Goal: Task Accomplishment & Management: Use online tool/utility

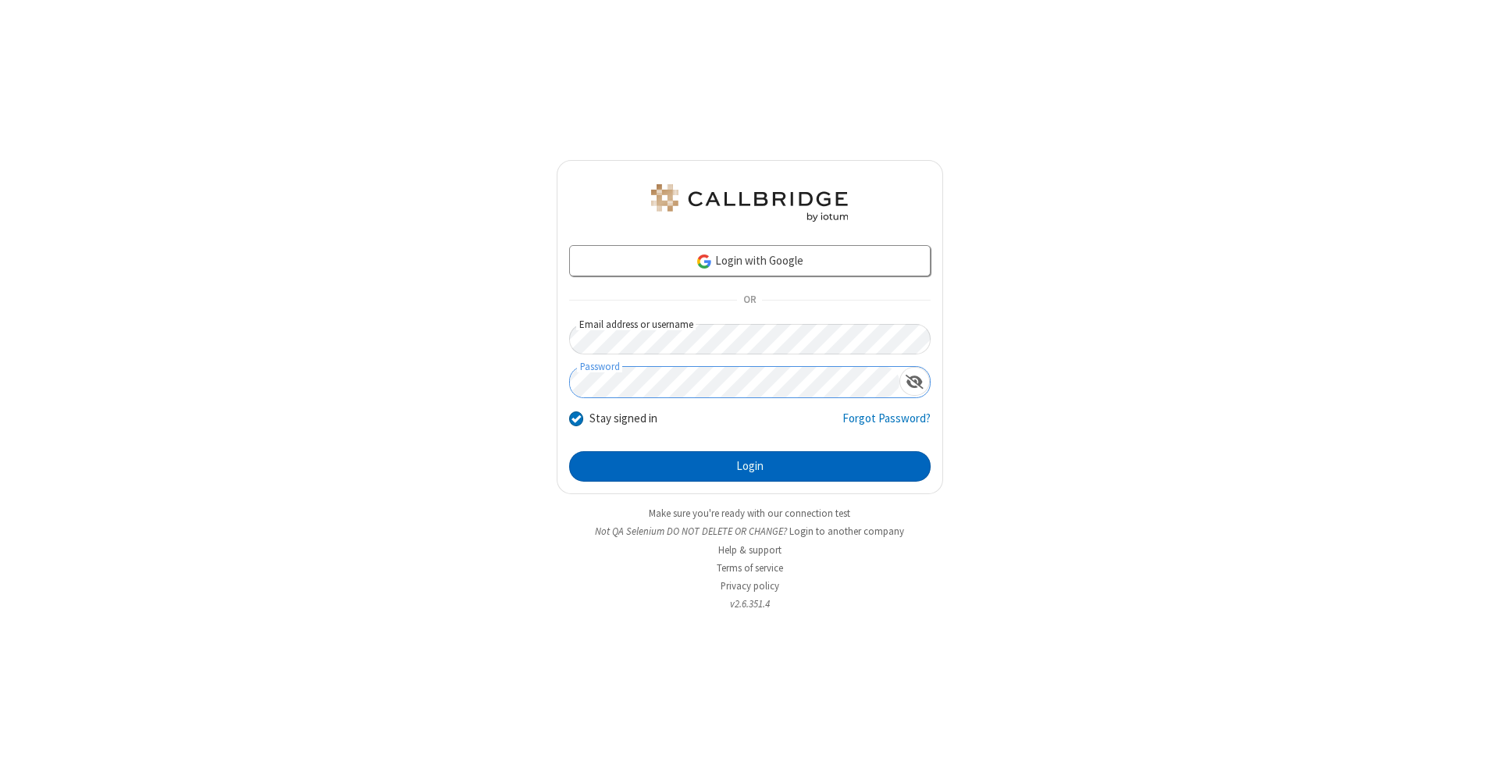
click at [749, 467] on button "Login" at bounding box center [749, 466] width 361 height 31
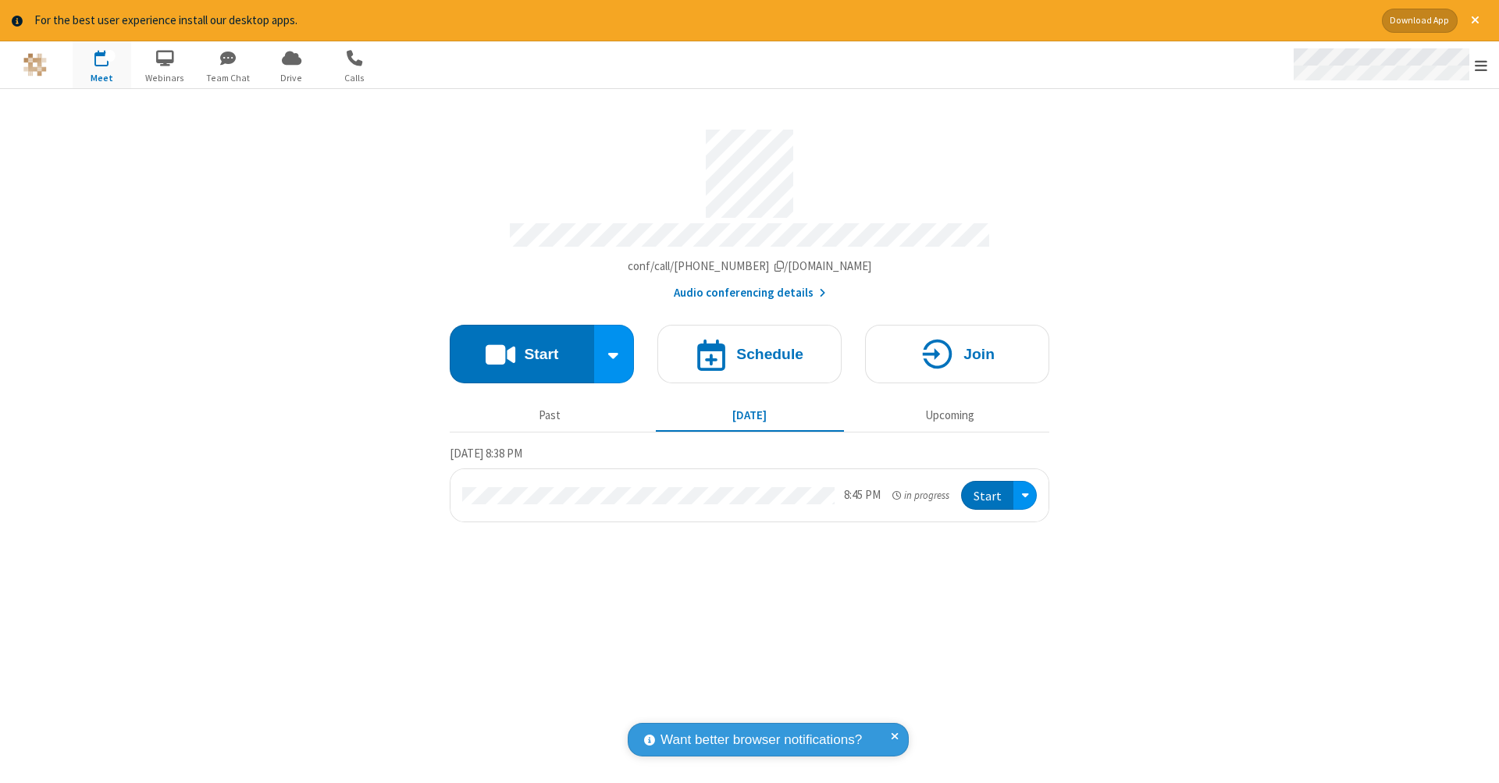
click at [1481, 66] on span "Open menu" at bounding box center [1480, 66] width 12 height 16
click at [291, 77] on span "Drive" at bounding box center [291, 78] width 59 height 14
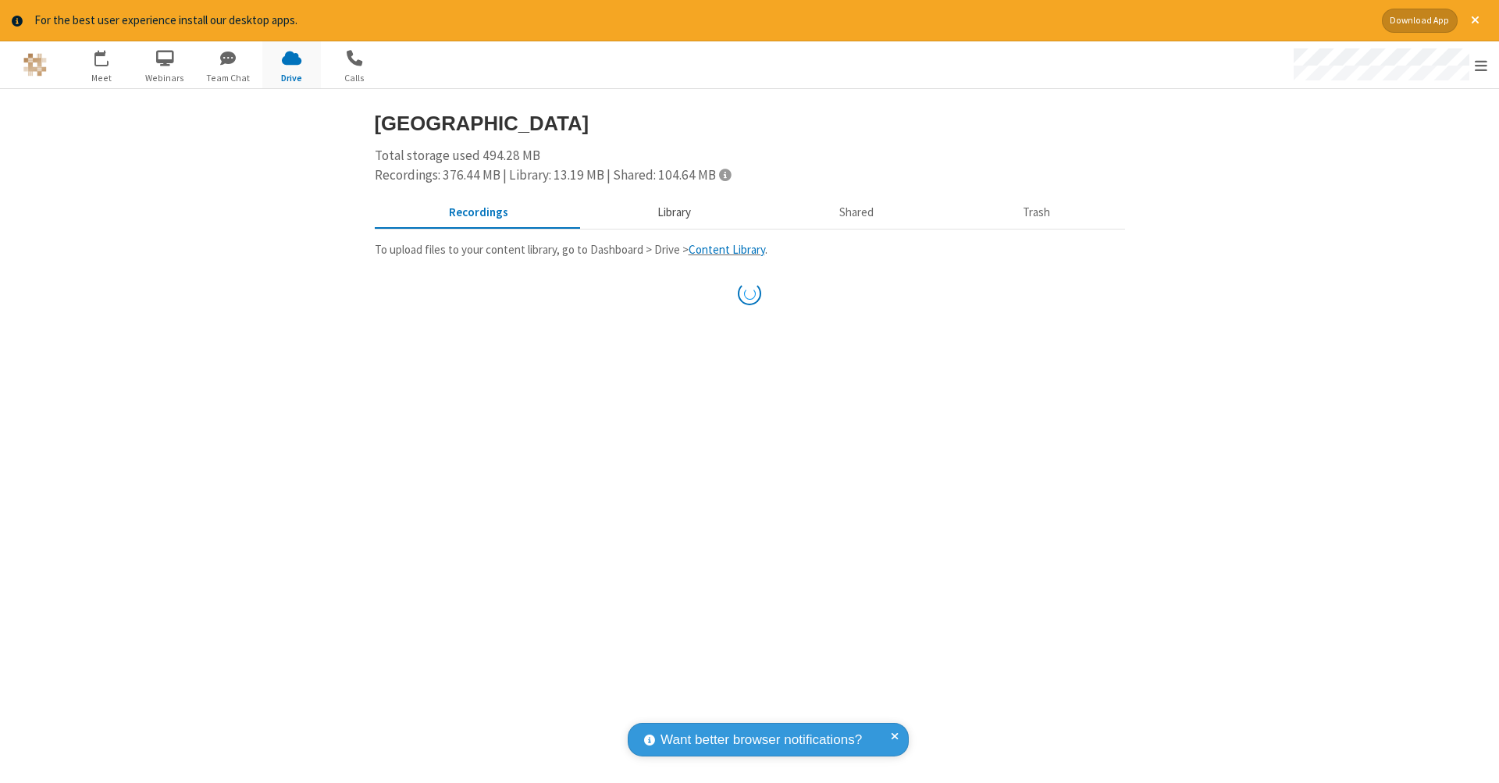
click at [666, 211] on button "Library" at bounding box center [673, 212] width 183 height 30
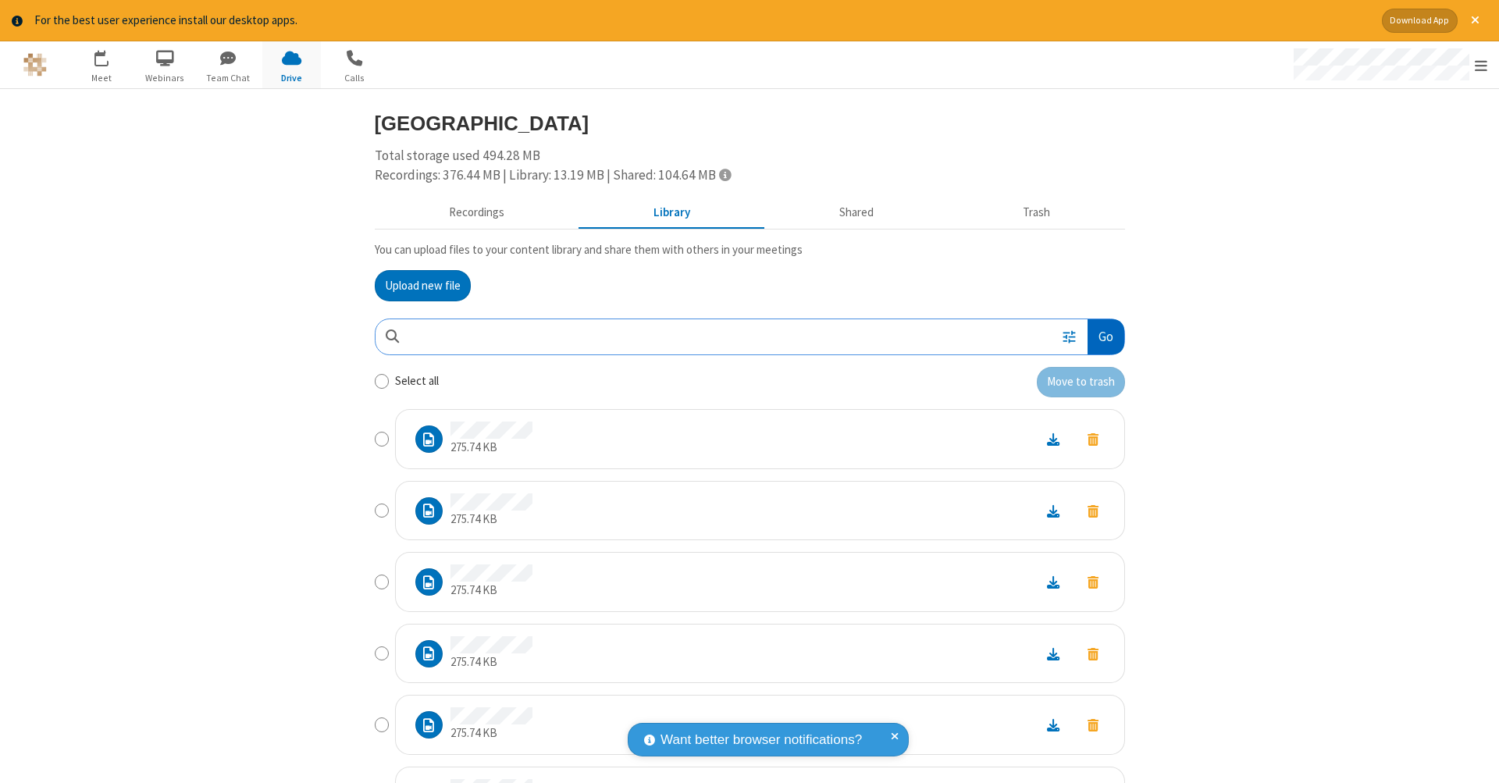
click at [1099, 333] on button "Go" at bounding box center [1105, 336] width 36 height 35
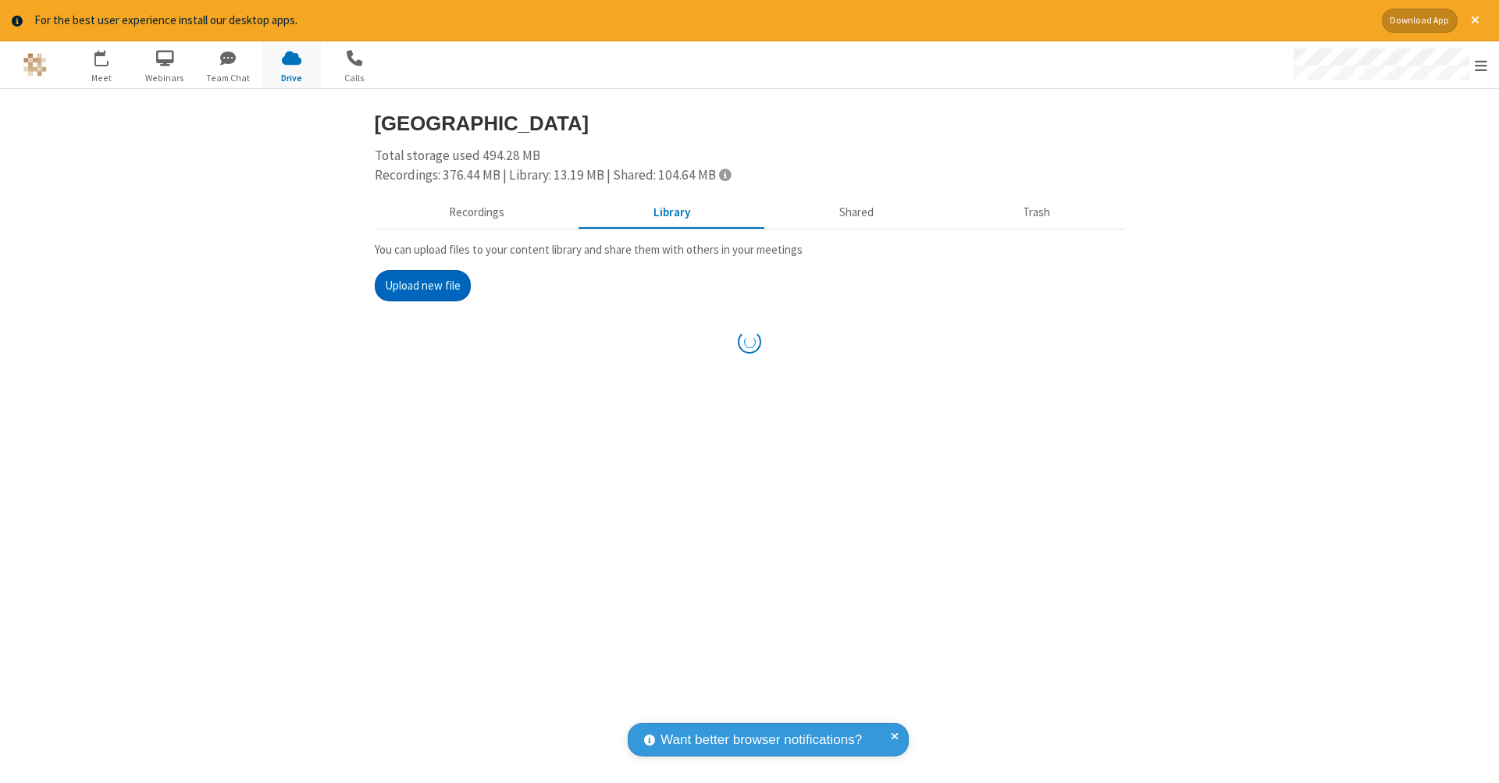
click at [416, 283] on button "Upload new file" at bounding box center [423, 285] width 96 height 31
